Goal: Information Seeking & Learning: Learn about a topic

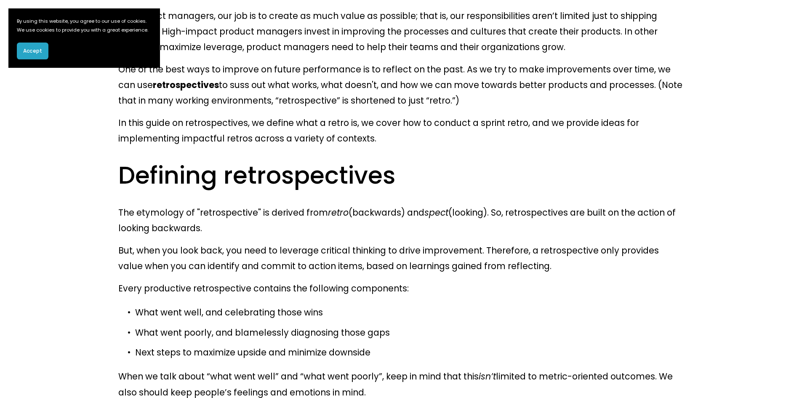
scroll to position [507, 0]
drag, startPoint x: 210, startPoint y: 216, endPoint x: 267, endPoint y: 232, distance: 59.1
click at [267, 304] on p "What went well, and celebrating those wins" at bounding box center [409, 312] width 549 height 16
drag, startPoint x: 163, startPoint y: 240, endPoint x: 204, endPoint y: 241, distance: 41.3
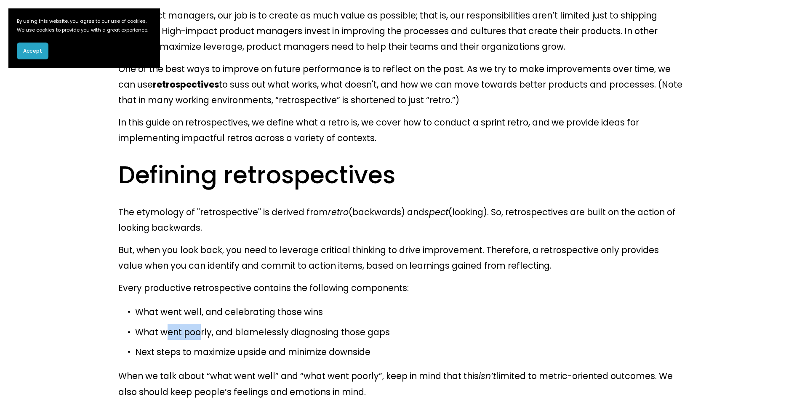
click at [204, 324] on p "What went poorly, and blamelessly diagnosing those gaps" at bounding box center [409, 332] width 549 height 16
drag, startPoint x: 245, startPoint y: 219, endPoint x: 287, endPoint y: 243, distance: 47.7
click at [287, 324] on p "What went poorly, and blamelessly diagnosing those gaps" at bounding box center [409, 332] width 549 height 16
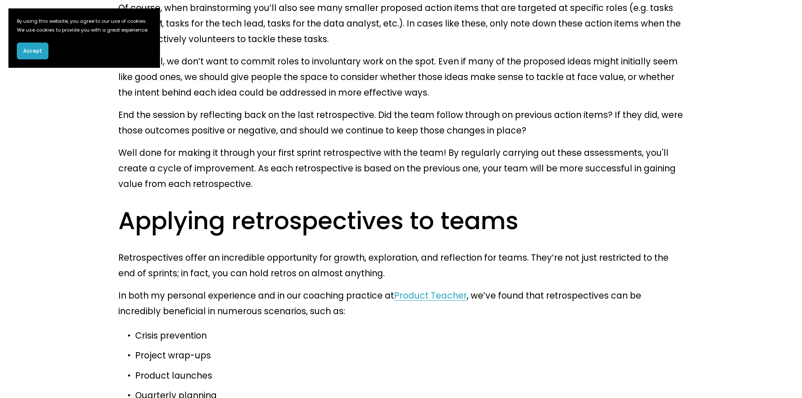
scroll to position [2127, 0]
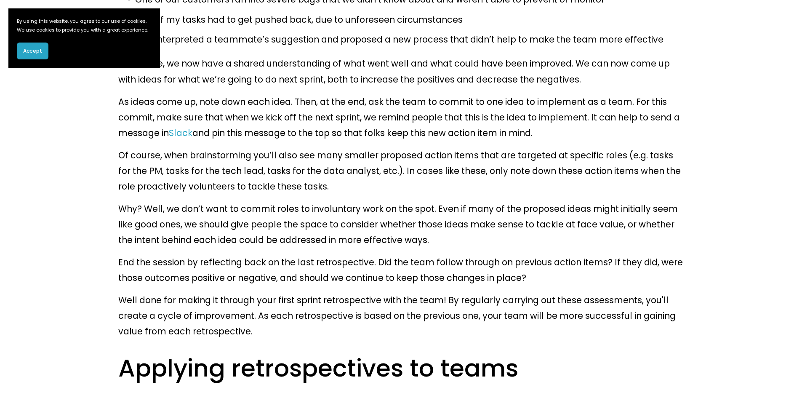
click at [43, 54] on button "Accept" at bounding box center [33, 51] width 32 height 17
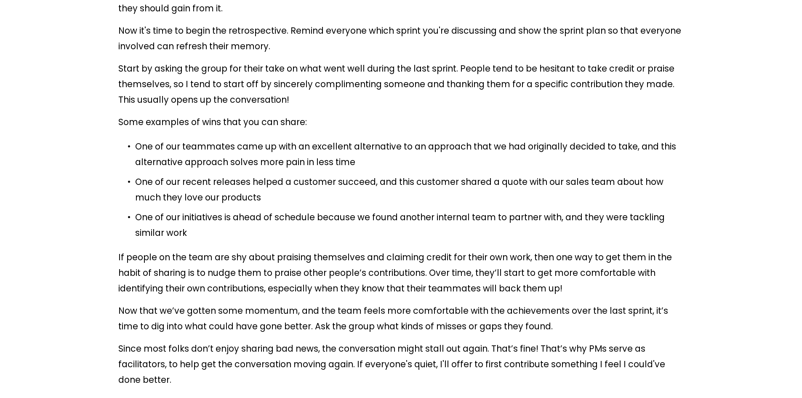
scroll to position [1664, 0]
drag, startPoint x: 226, startPoint y: 172, endPoint x: 302, endPoint y: 191, distance: 78.9
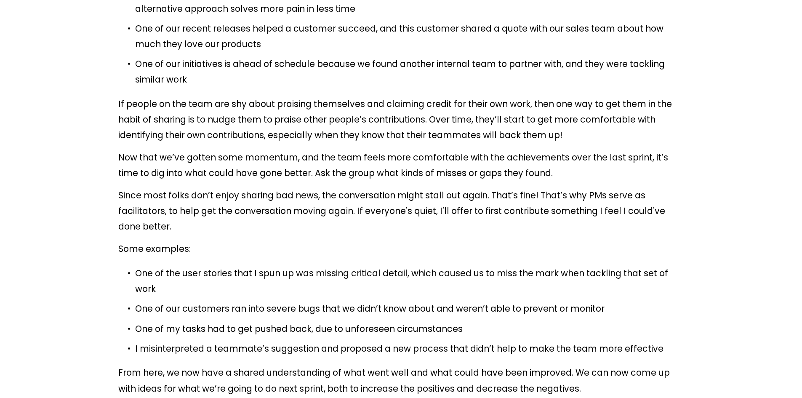
scroll to position [1819, 0]
drag, startPoint x: 219, startPoint y: 148, endPoint x: 224, endPoint y: 174, distance: 26.6
drag, startPoint x: 248, startPoint y: 186, endPoint x: 318, endPoint y: 197, distance: 71.2
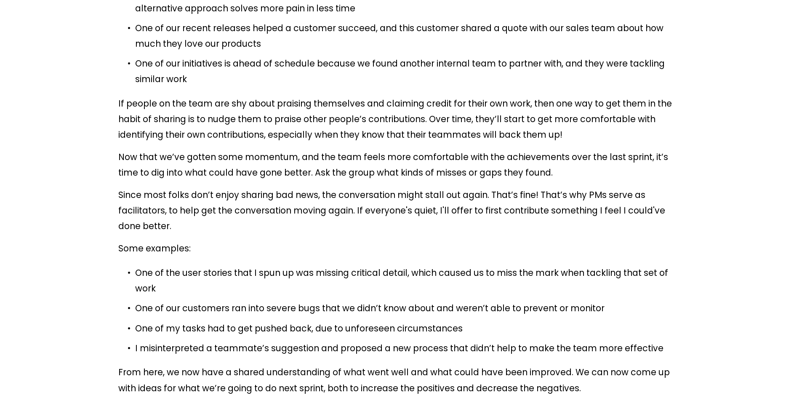
drag, startPoint x: 251, startPoint y: 181, endPoint x: 284, endPoint y: 202, distance: 38.2
